Goal: Information Seeking & Learning: Learn about a topic

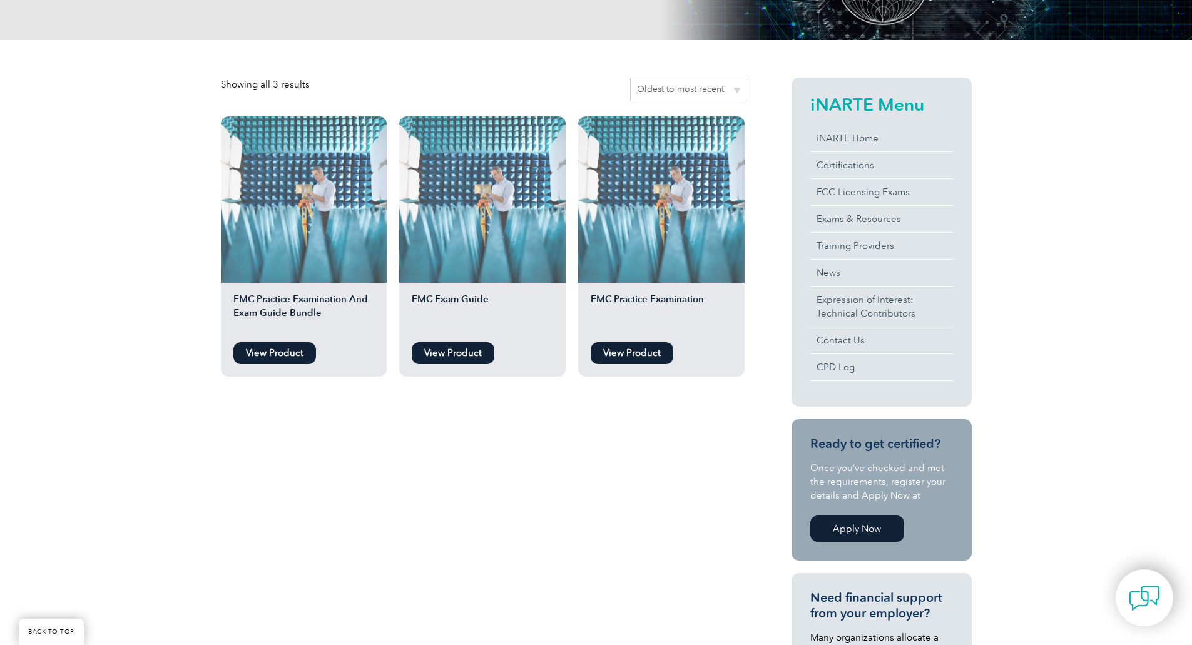
scroll to position [250, 0]
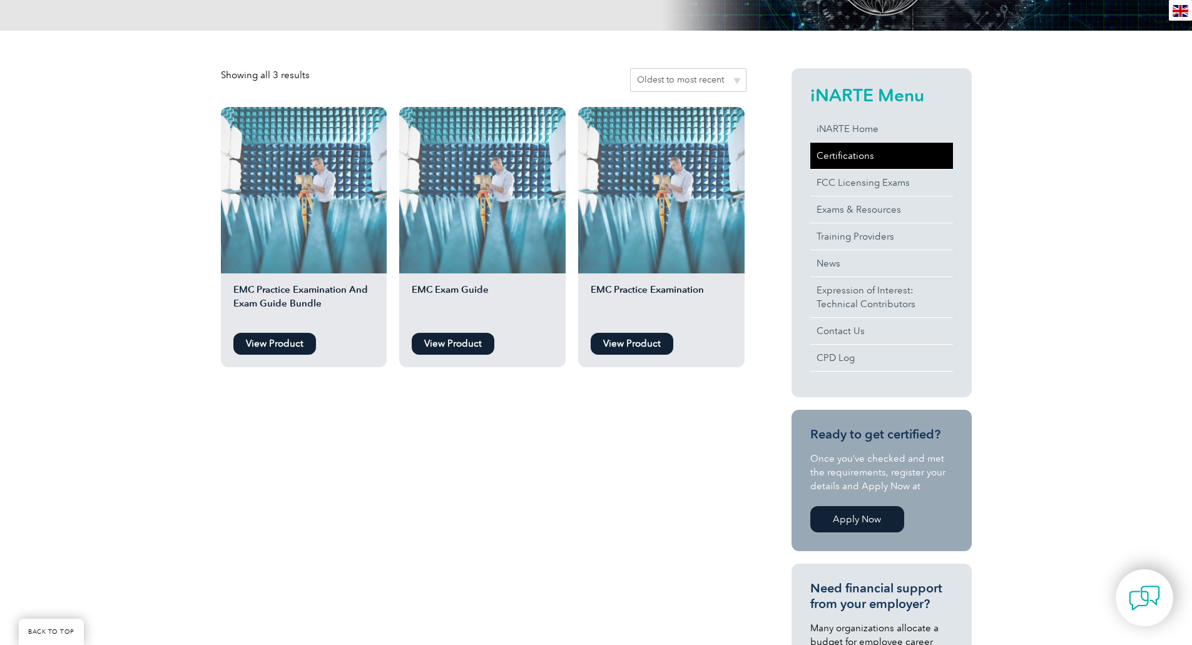
click at [832, 151] on link "Certifications" at bounding box center [882, 156] width 143 height 26
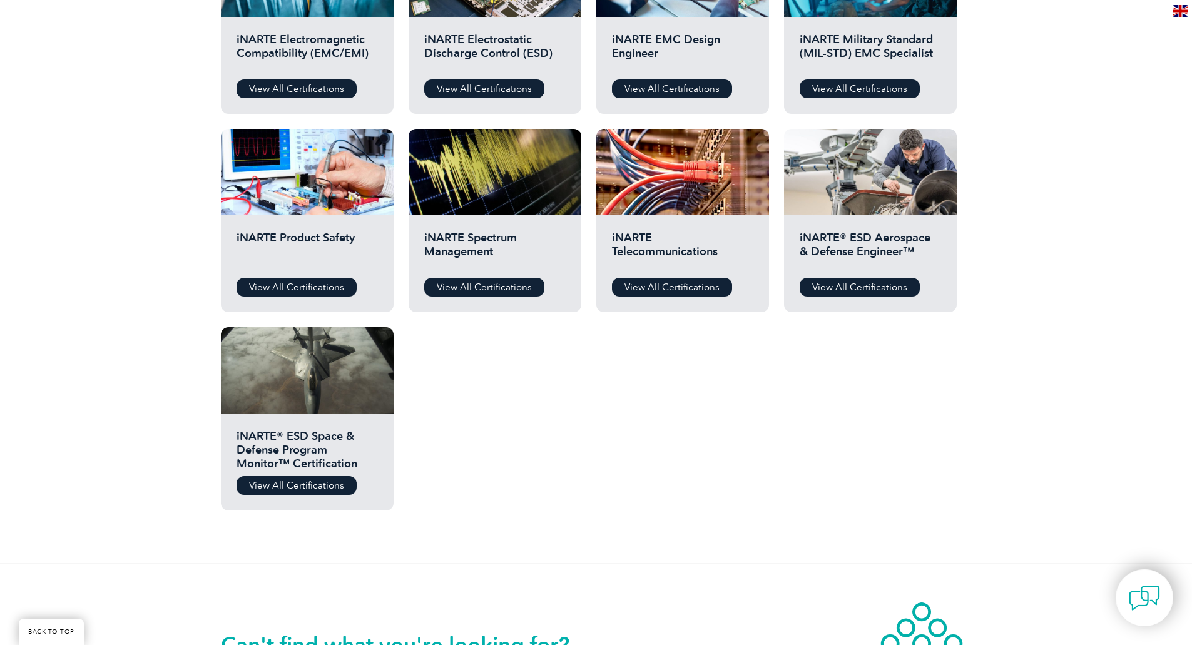
scroll to position [563, 0]
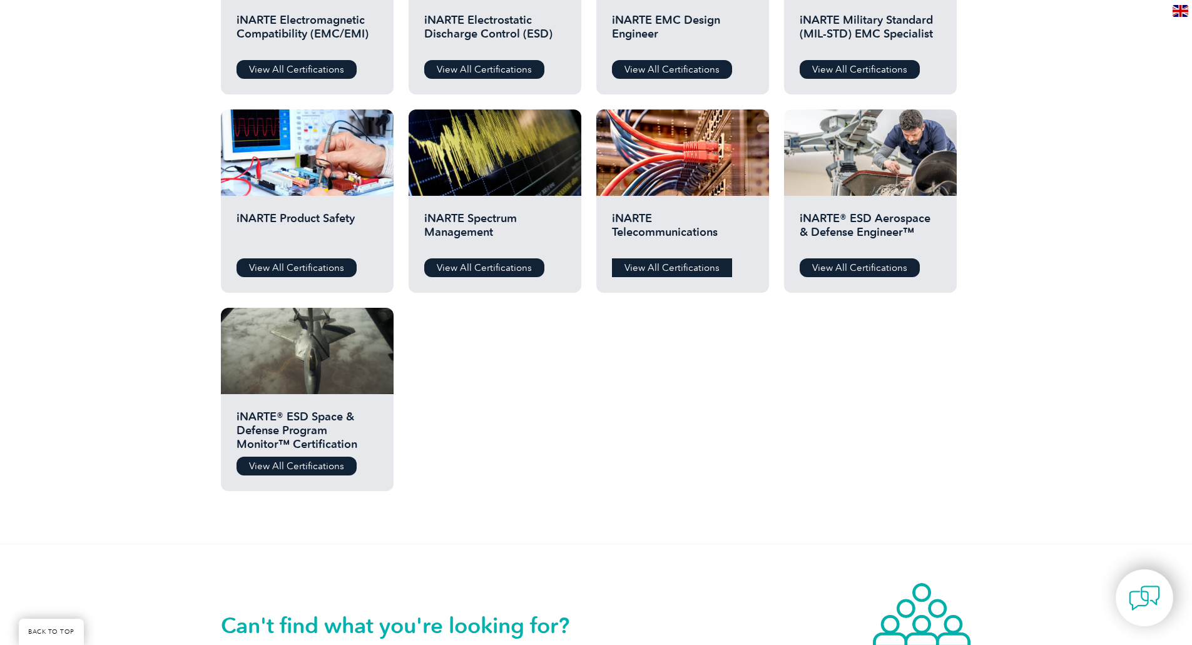
click at [674, 263] on link "View All Certifications" at bounding box center [672, 268] width 120 height 19
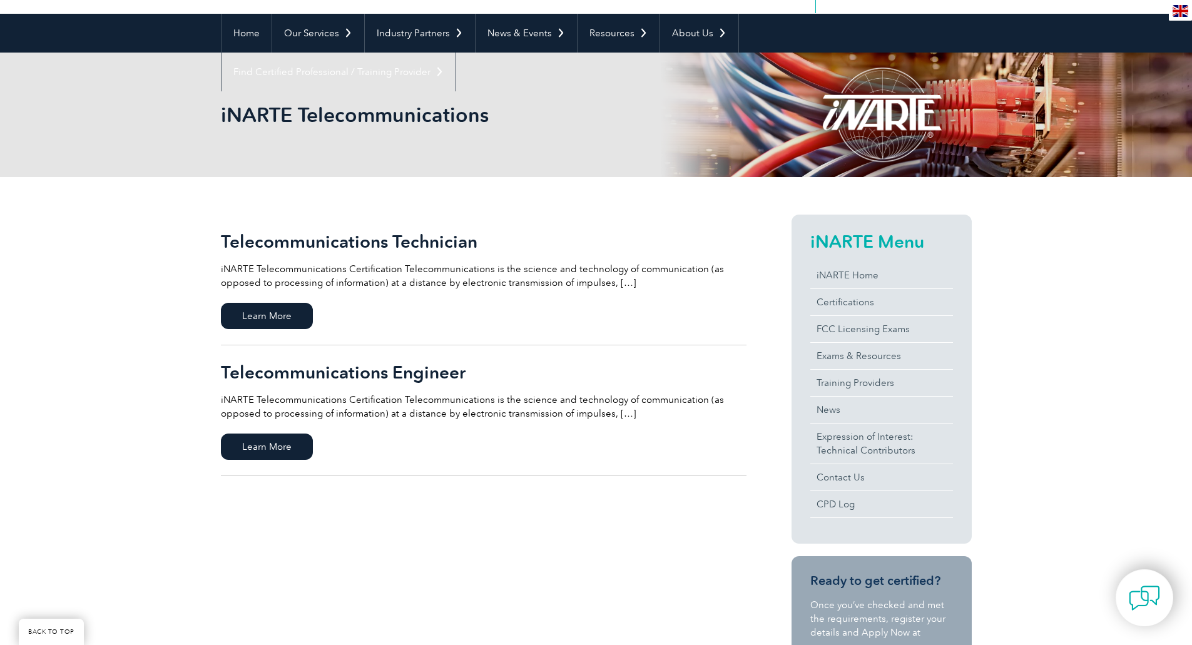
scroll to position [125, 0]
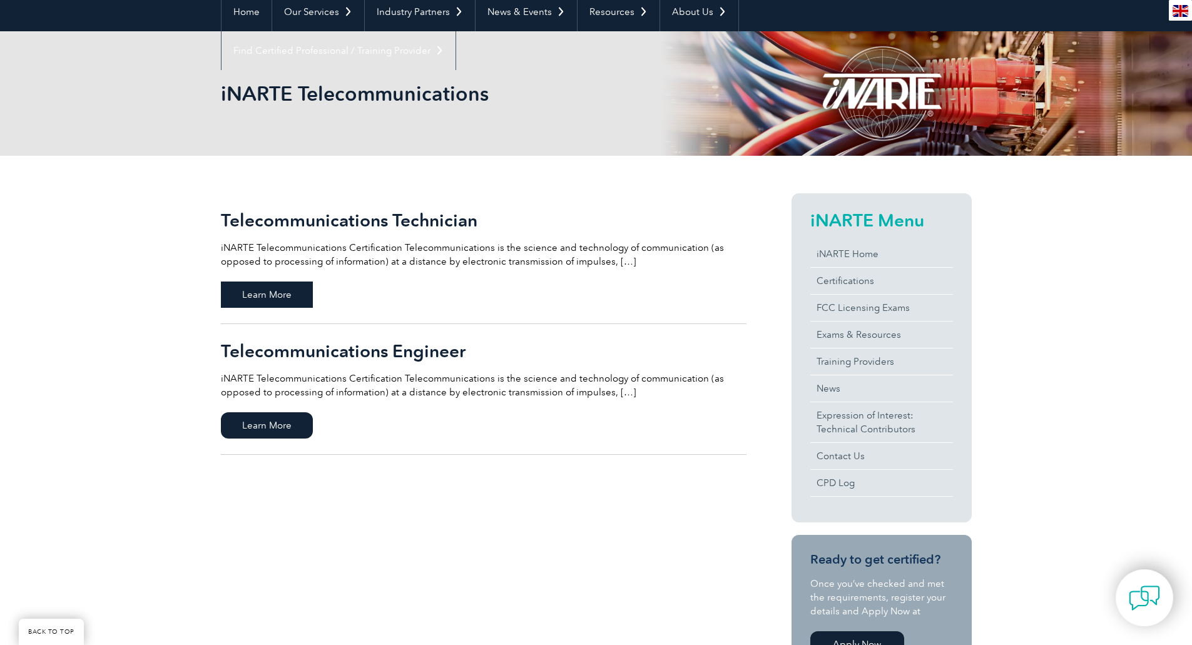
click at [249, 298] on span "Learn More" at bounding box center [267, 295] width 92 height 26
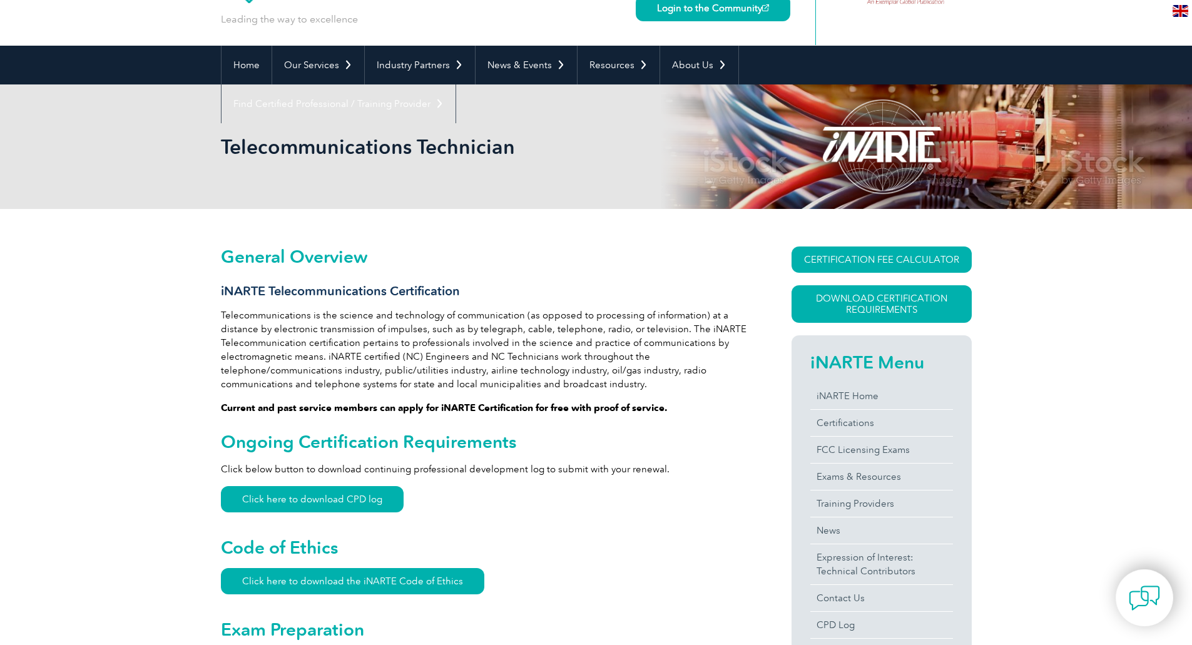
scroll to position [63, 0]
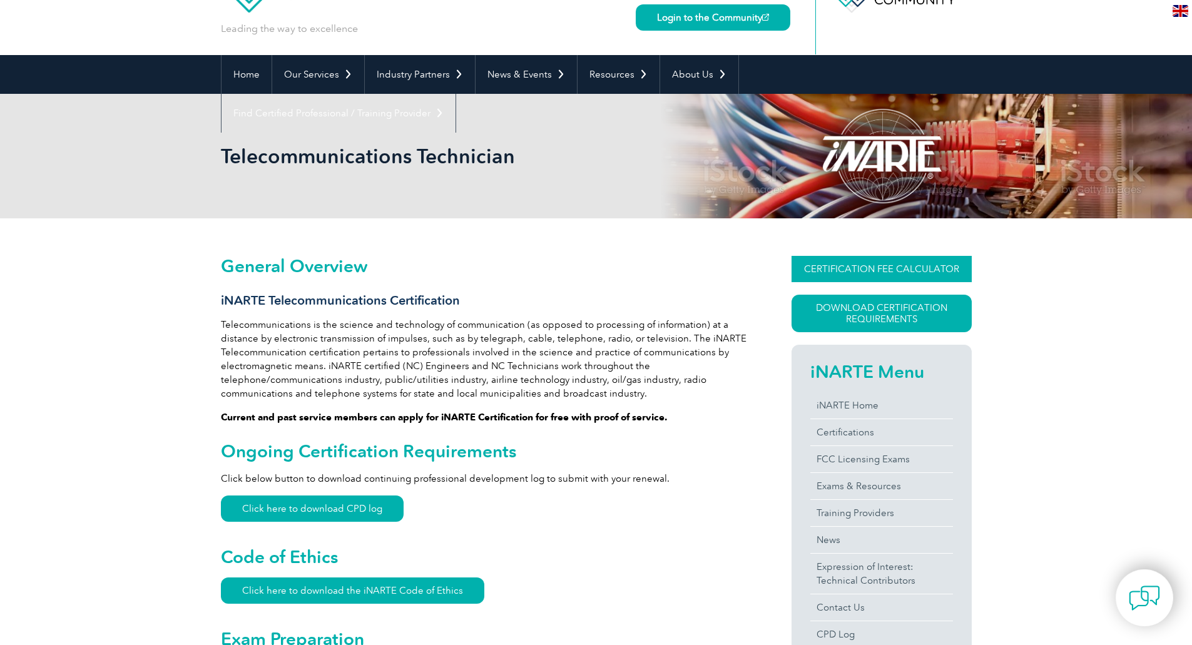
click at [866, 271] on link "CERTIFICATION FEE CALCULATOR" at bounding box center [882, 269] width 180 height 26
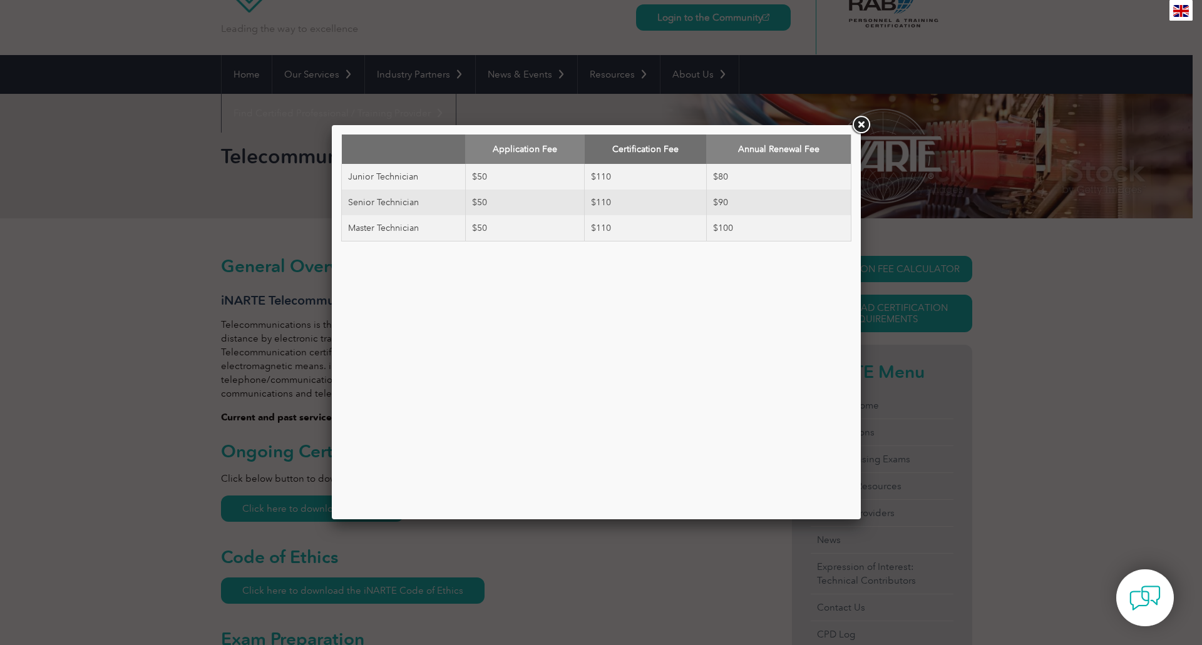
click at [859, 125] on link at bounding box center [860, 125] width 23 height 23
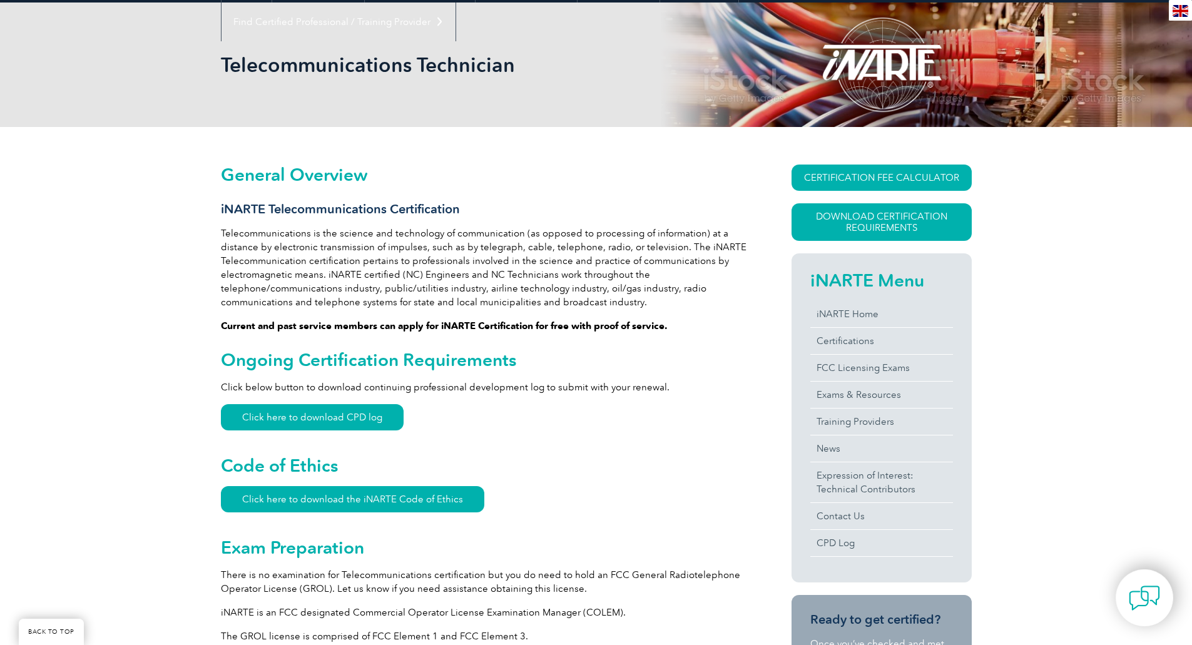
scroll to position [188, 0]
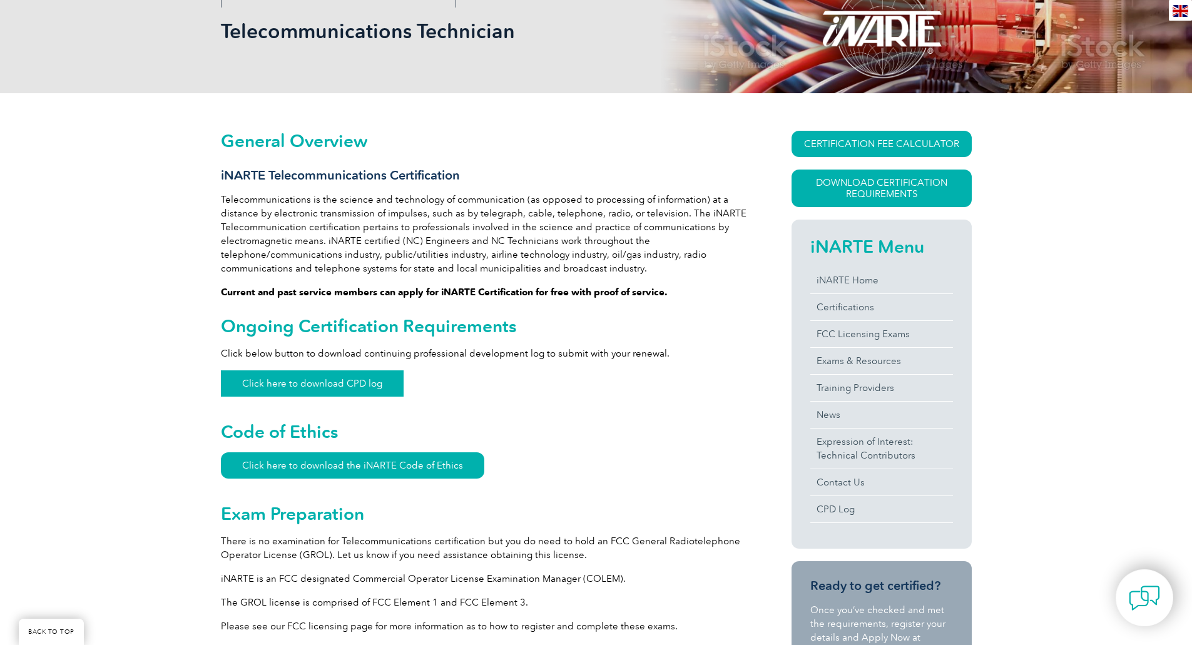
click at [318, 384] on link "Click here to download CPD log" at bounding box center [312, 384] width 183 height 26
click at [874, 336] on link "FCC Licensing Exams" at bounding box center [882, 334] width 143 height 26
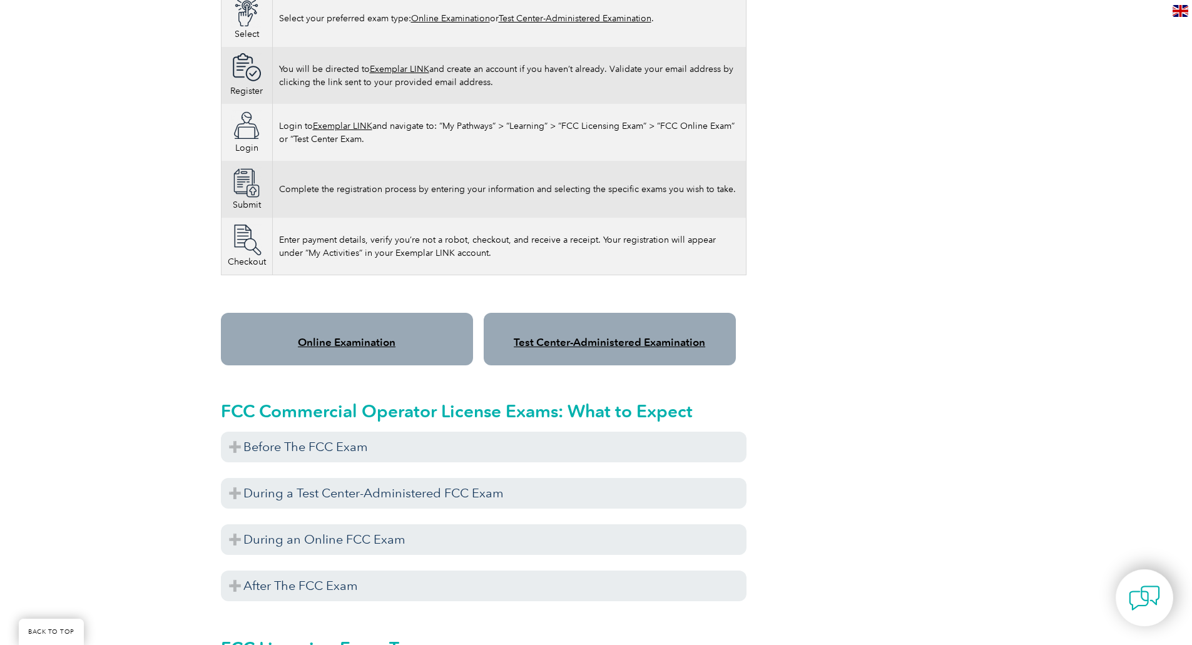
scroll to position [876, 0]
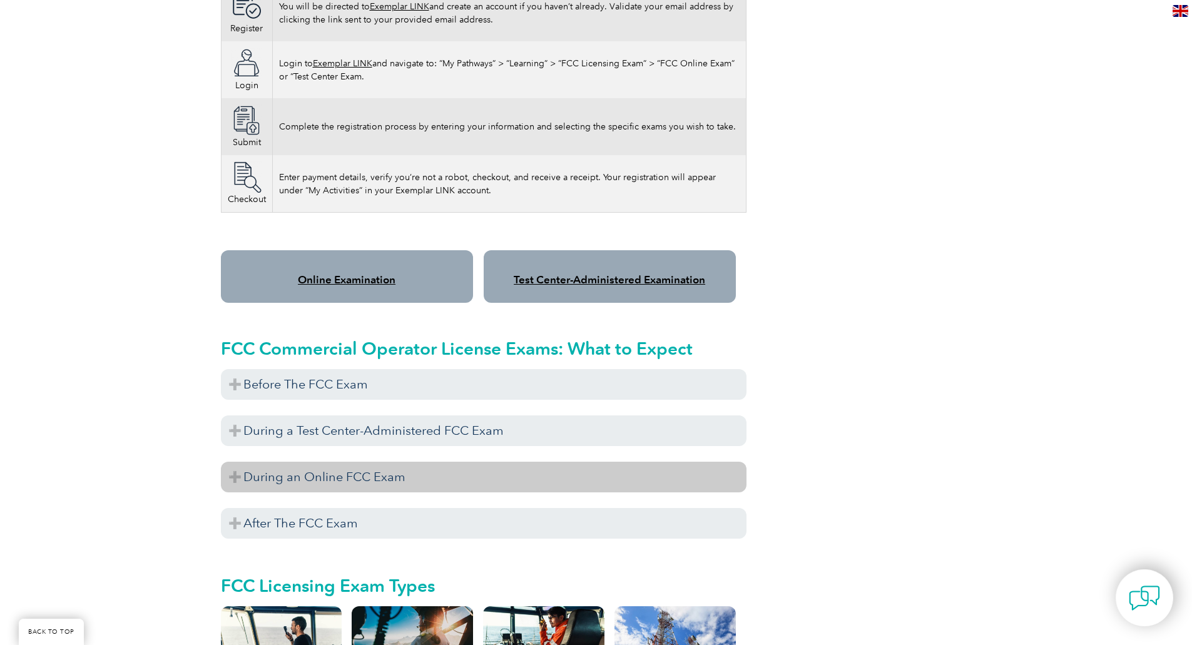
click at [237, 464] on h3 "During an Online FCC Exam" at bounding box center [484, 477] width 526 height 31
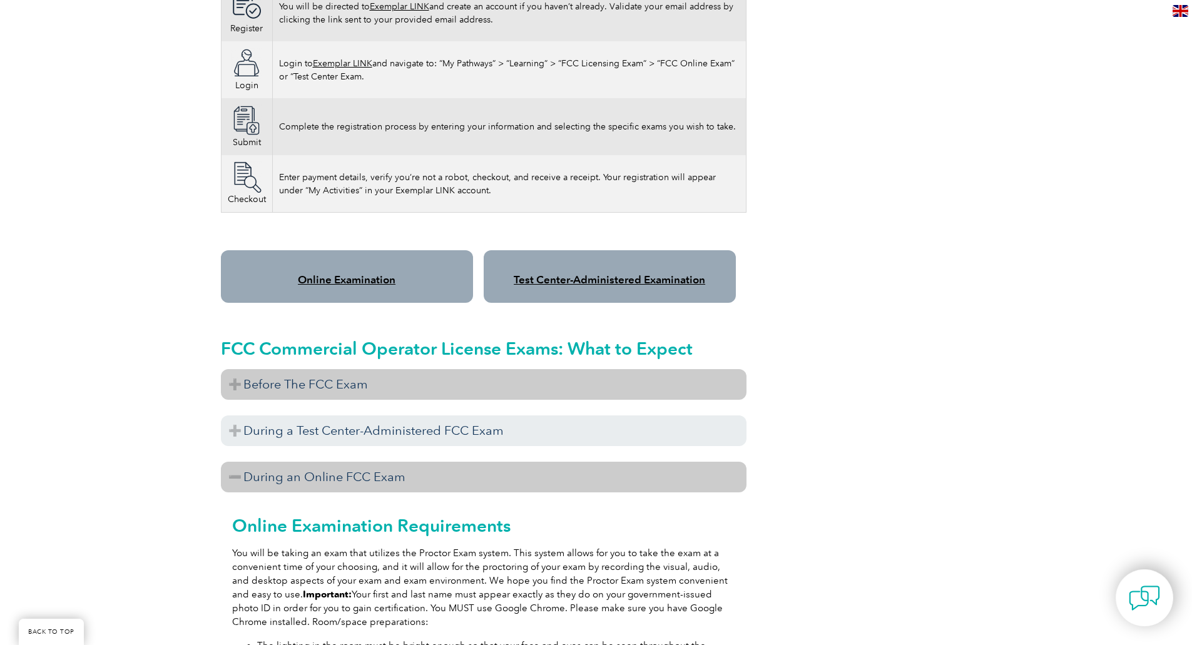
click at [234, 369] on h3 "Before The FCC Exam" at bounding box center [484, 384] width 526 height 31
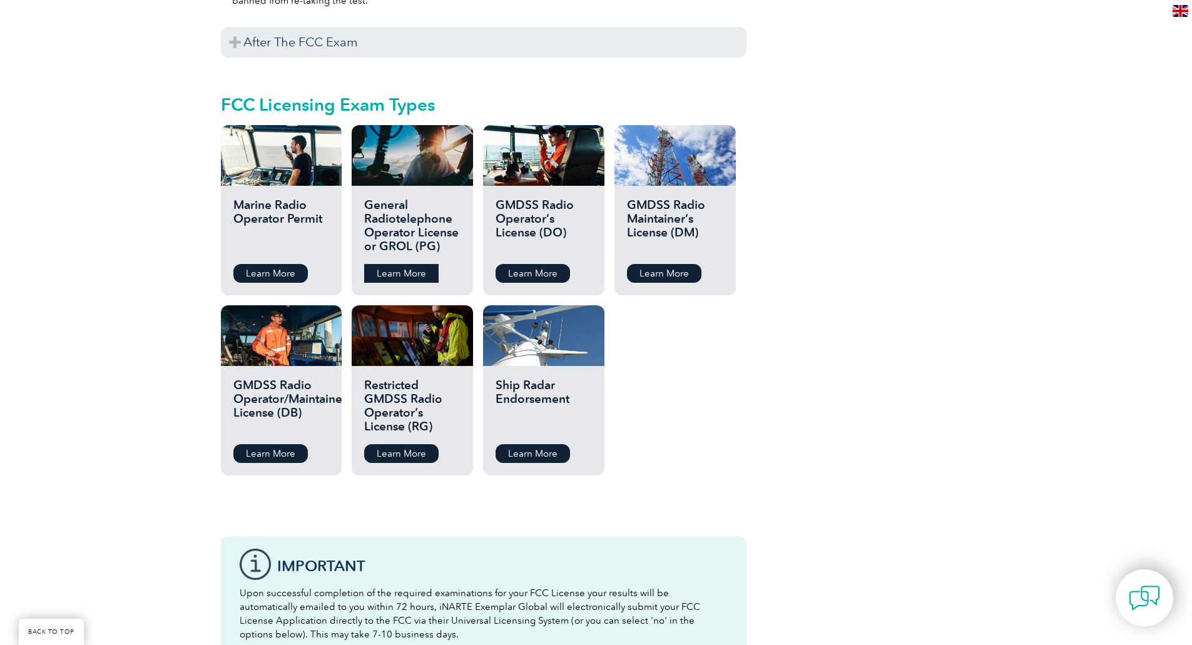
scroll to position [2066, 0]
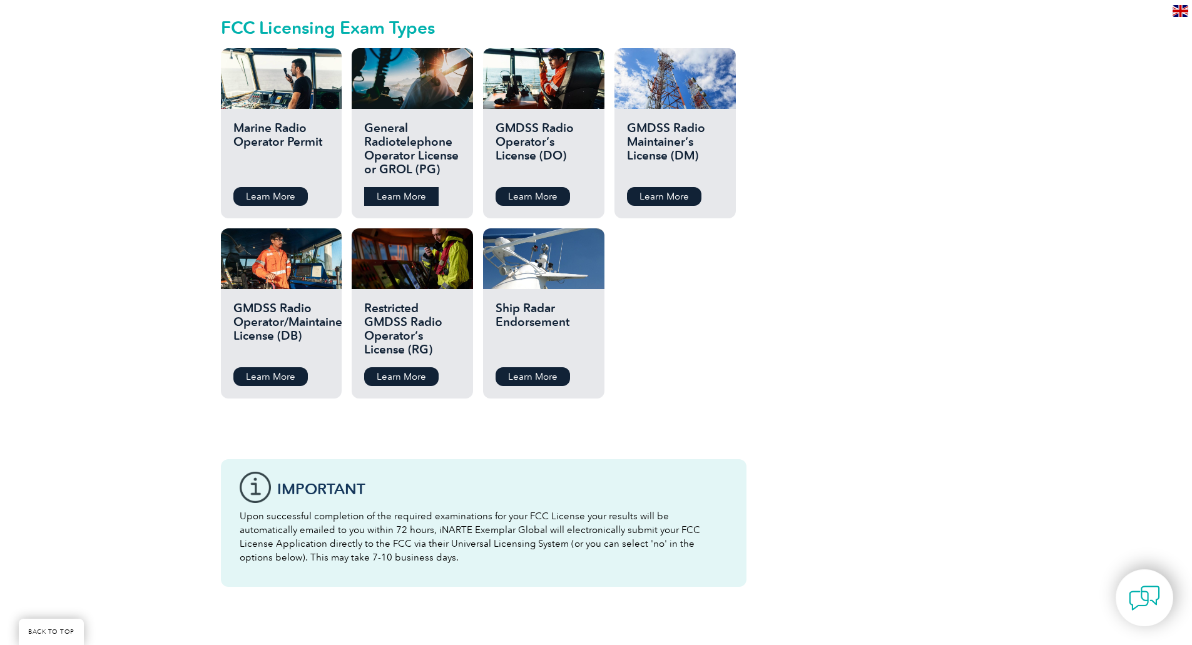
click at [406, 187] on link "Learn More" at bounding box center [401, 196] width 74 height 19
